Goal: Transaction & Acquisition: Purchase product/service

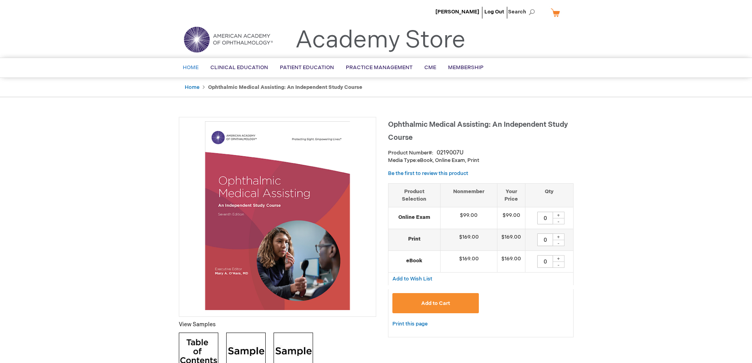
click at [188, 63] on link "Home" at bounding box center [191, 67] width 28 height 19
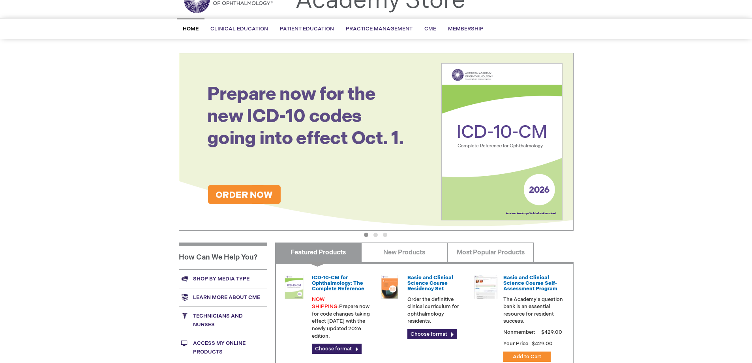
scroll to position [193, 0]
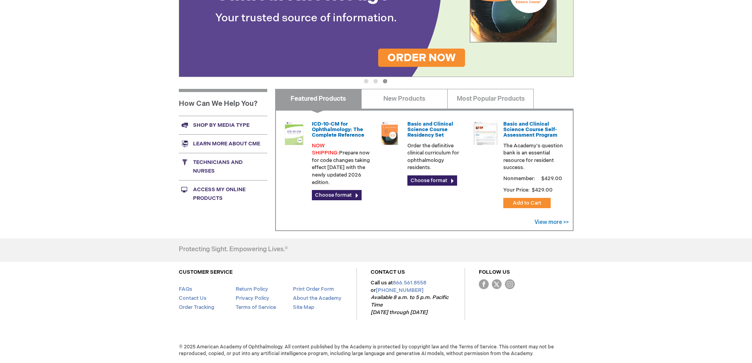
click at [208, 188] on link "Access My Online Products" at bounding box center [223, 193] width 88 height 27
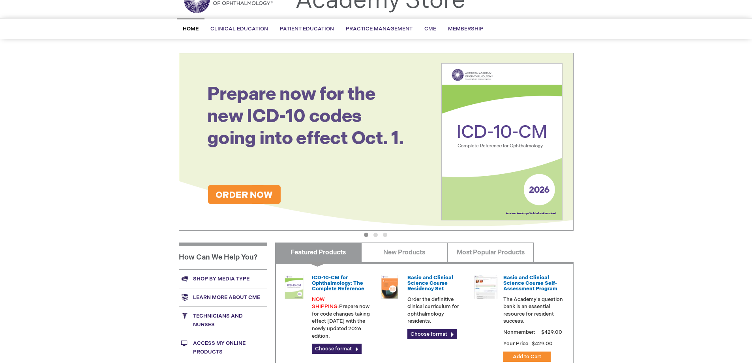
scroll to position [193, 0]
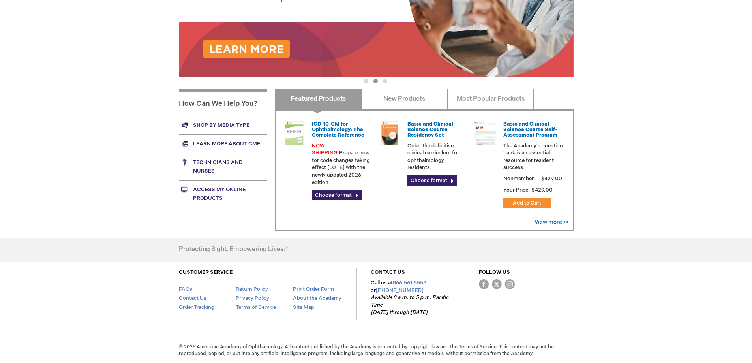
click at [211, 192] on link "Access My Online Products" at bounding box center [223, 193] width 88 height 27
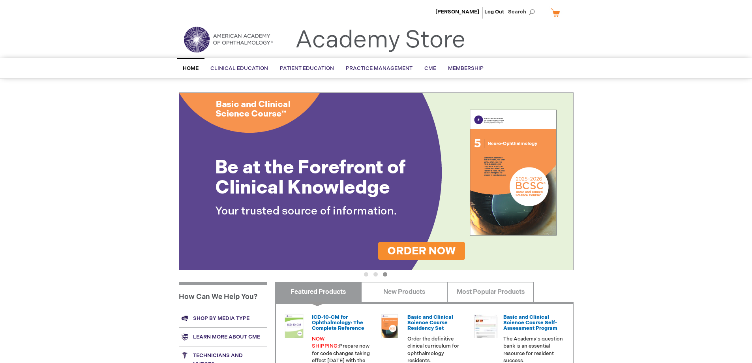
scroll to position [118, 0]
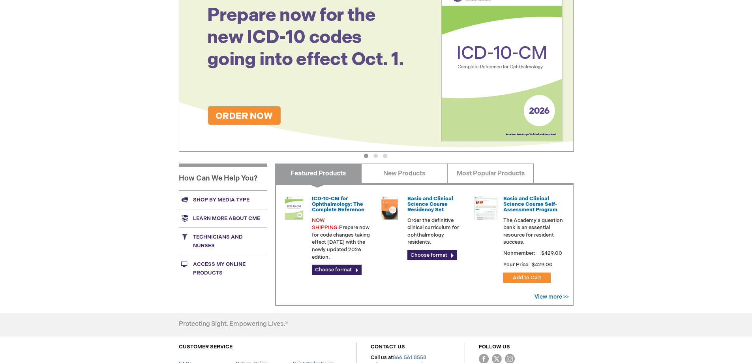
click at [217, 266] on link "Access My Online Products" at bounding box center [223, 268] width 88 height 27
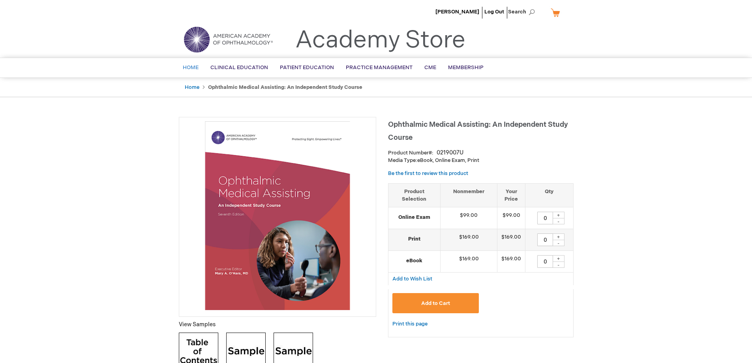
click at [193, 68] on span "Home" at bounding box center [191, 67] width 16 height 6
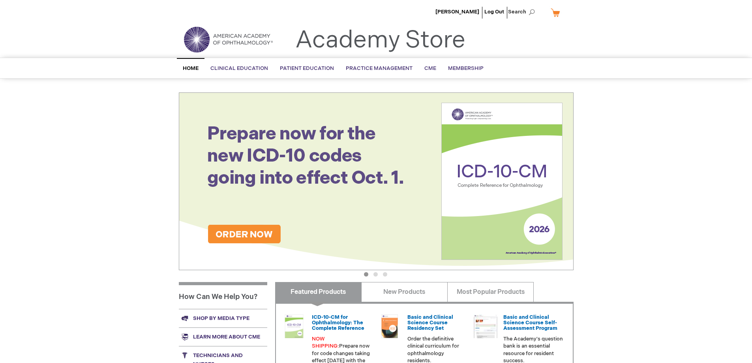
scroll to position [118, 0]
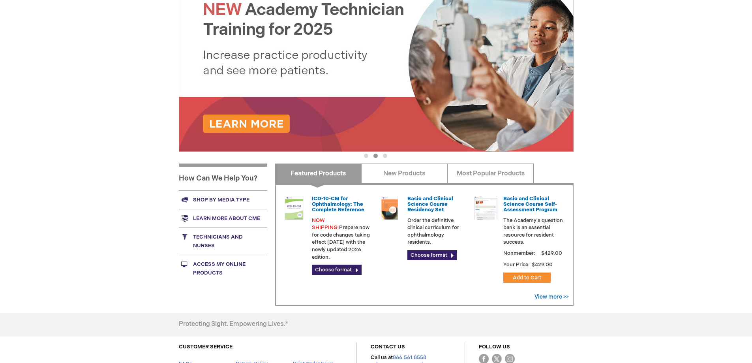
click at [207, 269] on link "Access My Online Products" at bounding box center [223, 268] width 88 height 27
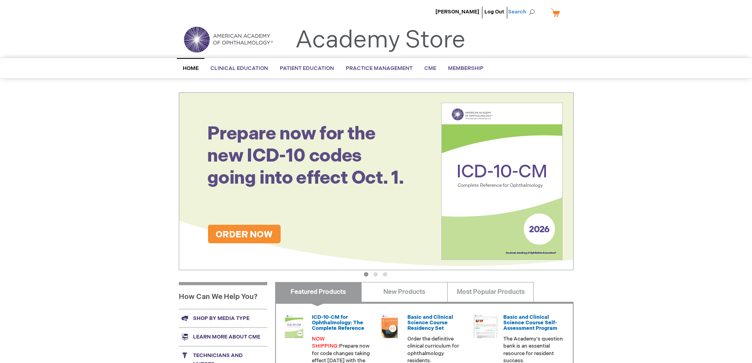
click at [520, 7] on span "Search" at bounding box center [523, 12] width 30 height 16
click at [468, 9] on input "Search" at bounding box center [486, 12] width 82 height 13
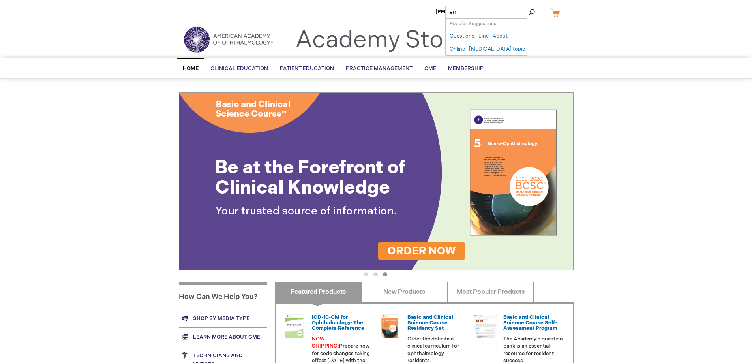
type input "a"
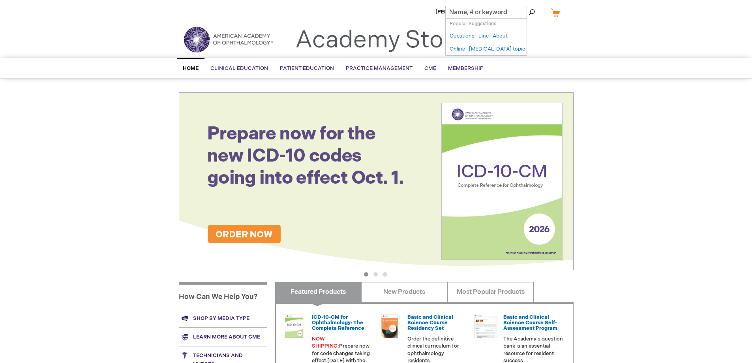
type input "h"
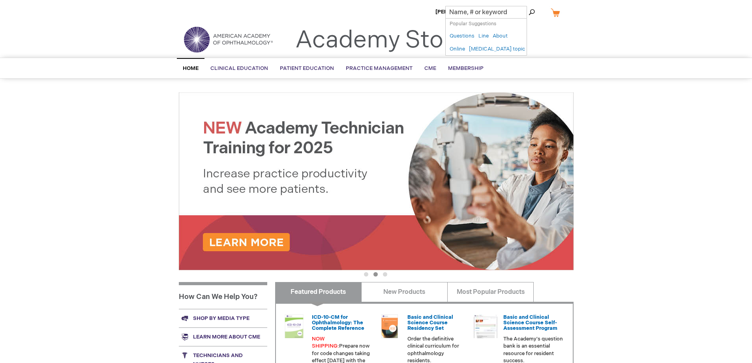
type input "q"
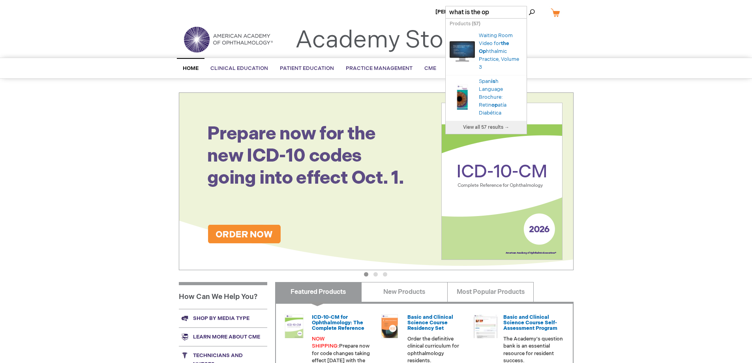
click at [649, 91] on div "Cathy Abeyta Log Out Search My Cart CLOSE RECENTLY ADDED ITEM(S) Close There ar…" at bounding box center [376, 278] width 752 height 556
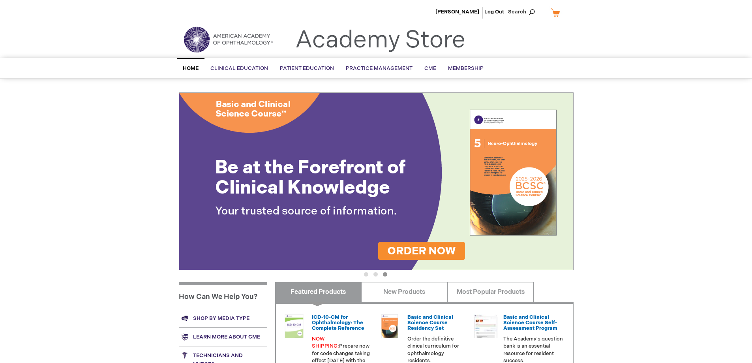
click at [522, 9] on span "Search" at bounding box center [523, 12] width 30 height 16
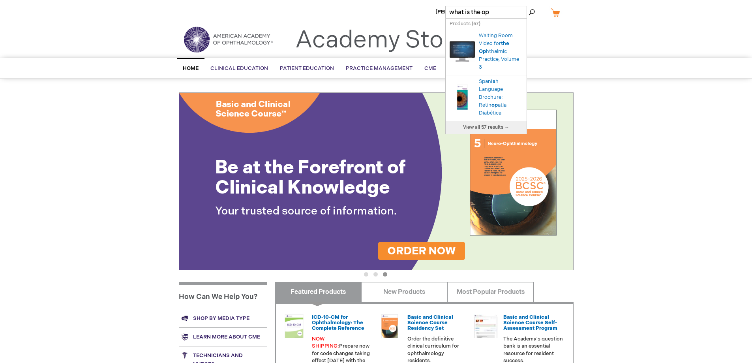
drag, startPoint x: 491, startPoint y: 13, endPoint x: 443, endPoint y: 7, distance: 48.6
click at [443, 7] on div "Search Search what is the op × Products ( 57 ) Your search request "" did not m…" at bounding box center [483, 12] width 88 height 13
paste input "Ophthalmic Medical Assisting"
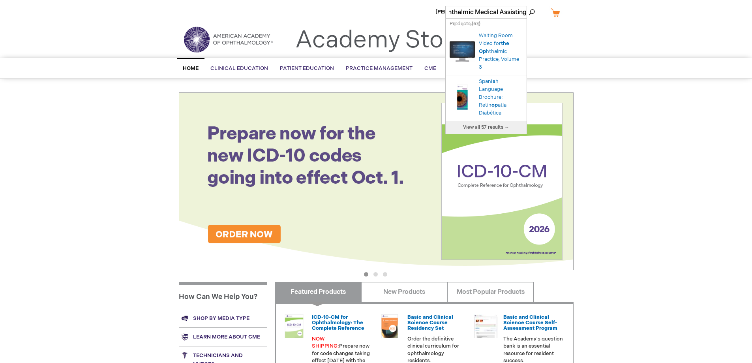
type input "Ophthalmic Medical Assisting"
click at [529, 6] on button "Search" at bounding box center [532, 12] width 6 height 13
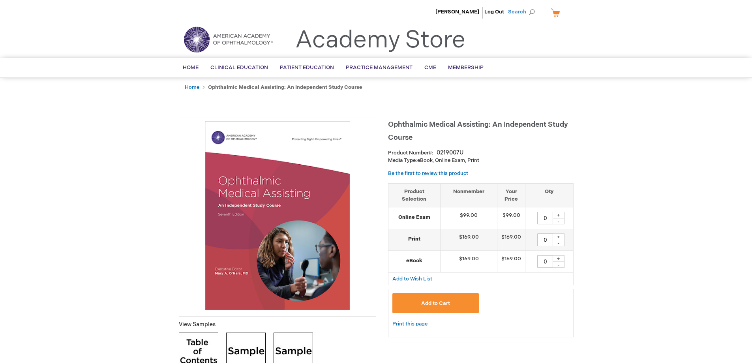
click at [521, 10] on span "Search" at bounding box center [523, 12] width 30 height 16
paste input "Ophthalmic Medical Assisting"
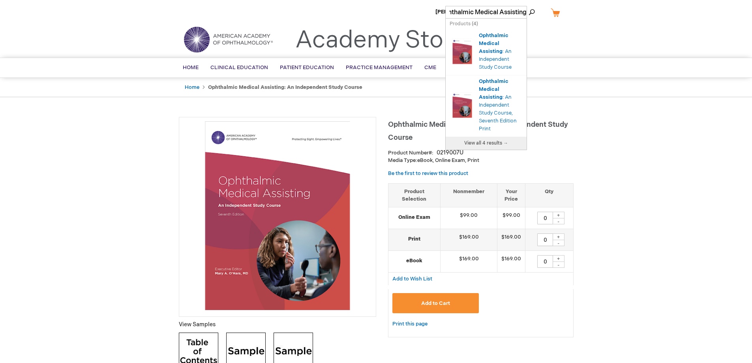
type input "Ophthalmic Medical Assisting"
click at [490, 143] on span "View all 4 results →" at bounding box center [486, 143] width 44 height 6
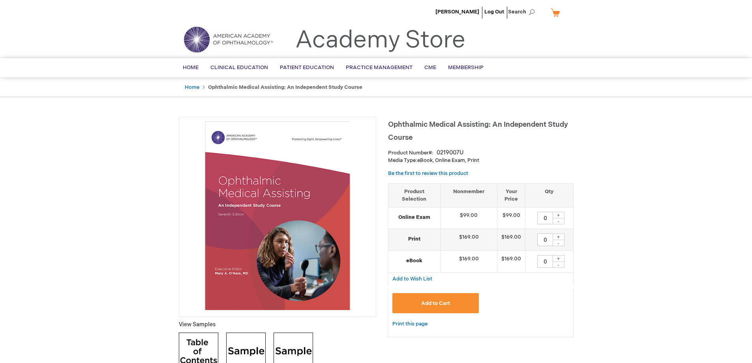
scroll to position [39, 0]
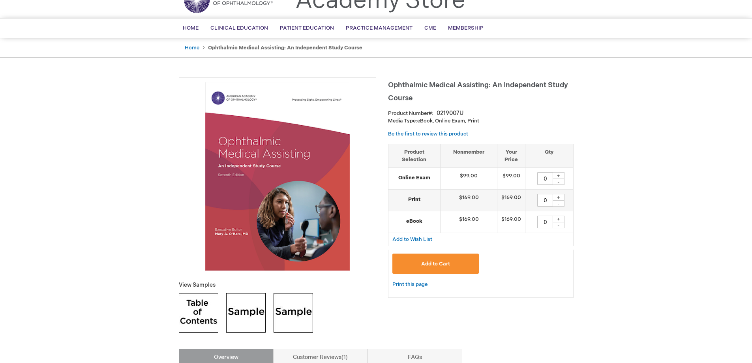
click at [458, 122] on p "Media Type: eBook, Online Exam, Print" at bounding box center [481, 121] width 186 height 8
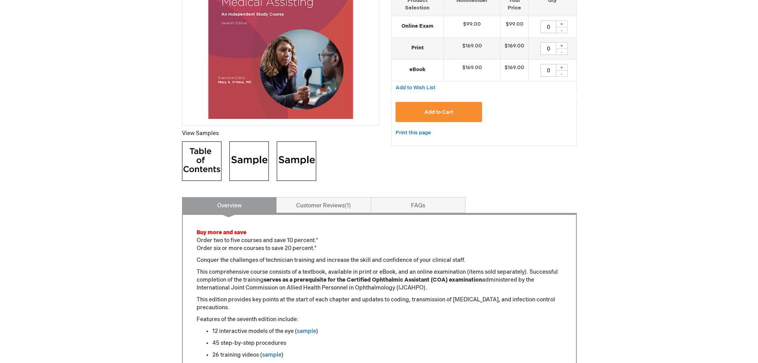
scroll to position [73, 0]
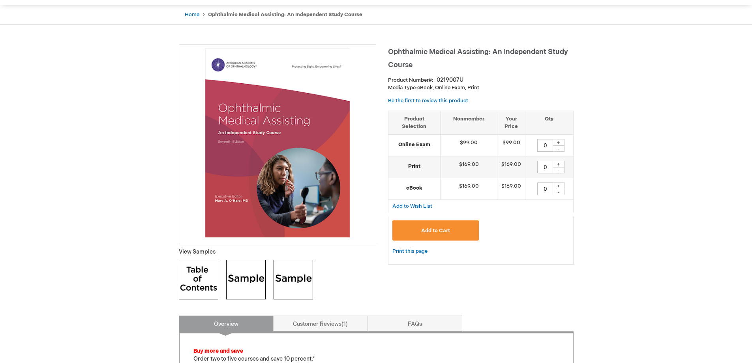
click at [563, 143] on div "+" at bounding box center [559, 142] width 12 height 7
type input "1"
click at [465, 227] on button "Add to Cart" at bounding box center [435, 230] width 87 height 20
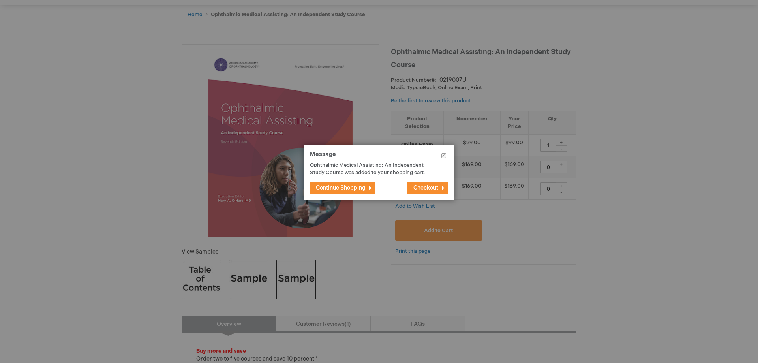
click at [420, 188] on span "Checkout" at bounding box center [425, 187] width 25 height 7
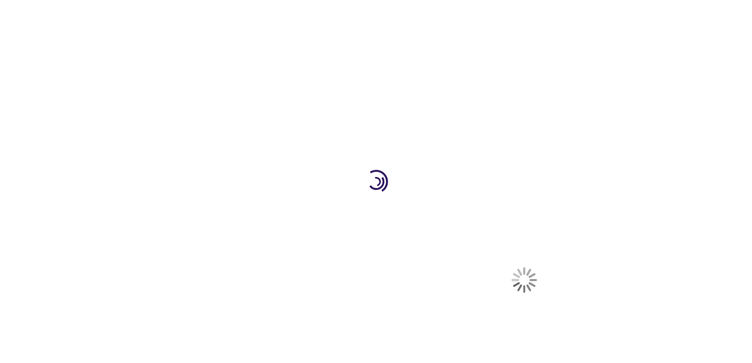
select select "US"
select select "42"
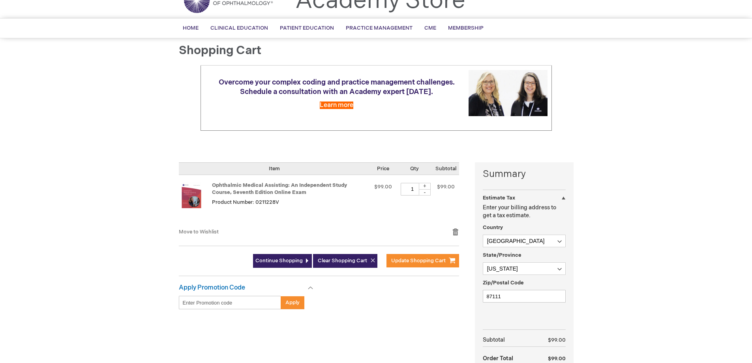
scroll to position [118, 0]
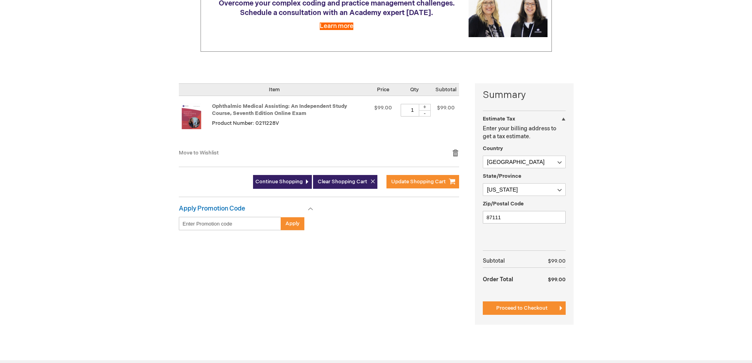
click at [226, 222] on input "Enter discount code" at bounding box center [230, 223] width 102 height 13
click at [216, 223] on input "Enter discount code" at bounding box center [230, 223] width 102 height 13
paste input "2H83UAcaiTyntgHDZkU3fv"
type input "2H83UAcaiTyntgHDZkU3fv"
click at [300, 224] on button "Apply" at bounding box center [293, 223] width 24 height 13
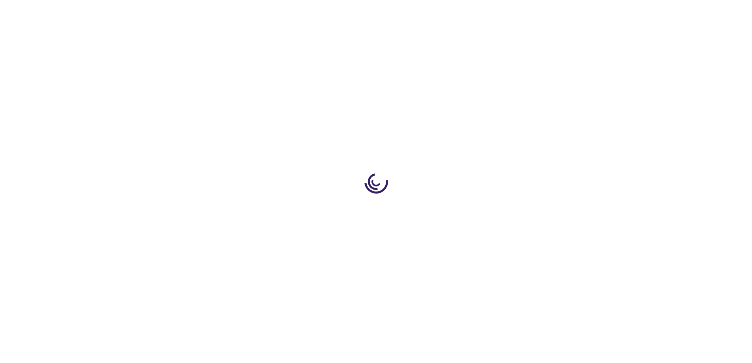
select select "US"
select select "42"
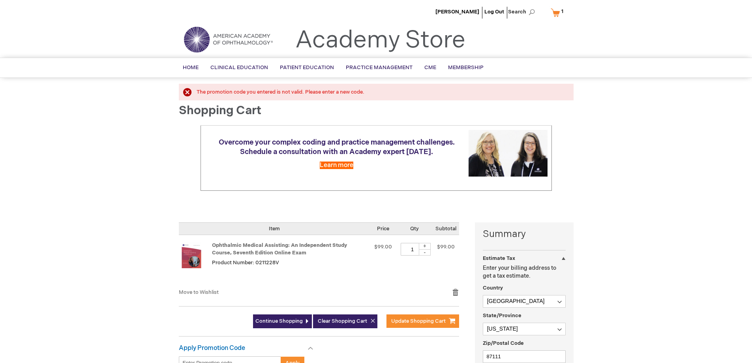
click at [464, 8] on li "[PERSON_NAME]" at bounding box center [458, 12] width 48 height 24
click at [462, 11] on span "[PERSON_NAME]" at bounding box center [458, 12] width 44 height 6
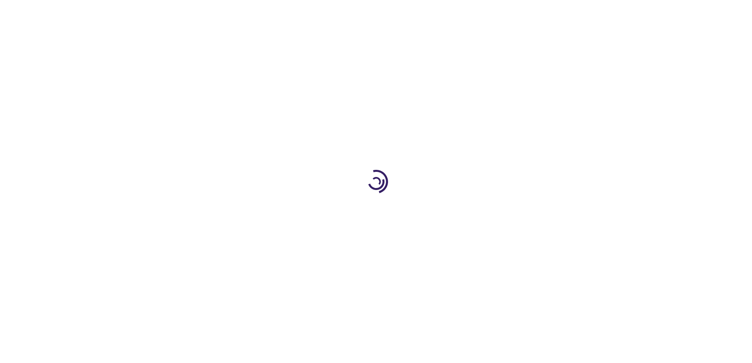
scroll to position [19, 0]
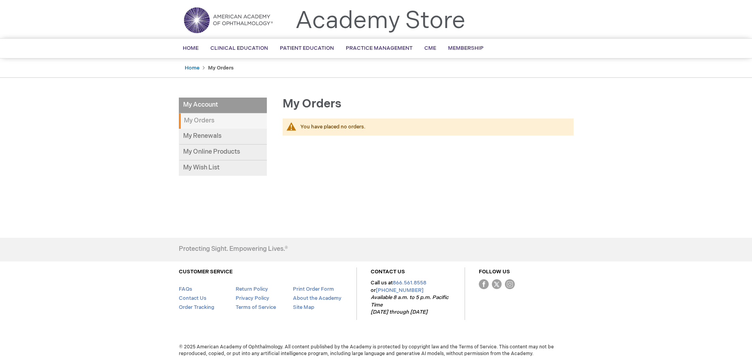
click at [188, 120] on strong "My Orders" at bounding box center [223, 120] width 88 height 15
click at [193, 150] on link "My Online Products" at bounding box center [223, 153] width 88 height 16
